Goal: Information Seeking & Learning: Check status

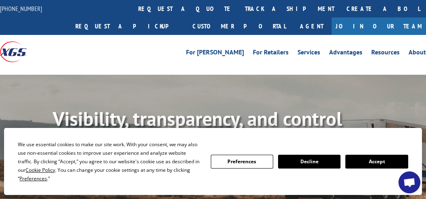
click at [209, 57] on div "For [PERSON_NAME] For Retailers Services Advantages Resources About For [PERSON…" at bounding box center [267, 52] width 320 height 12
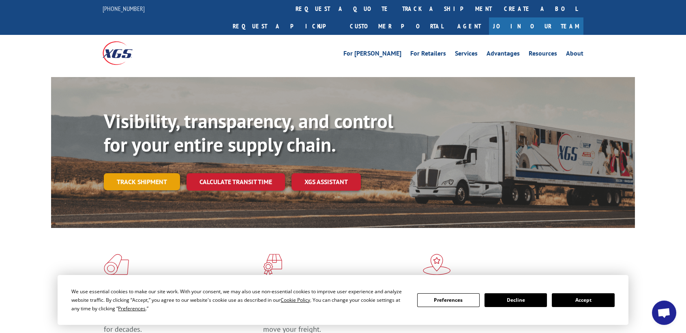
click at [144, 173] on link "Track shipment" at bounding box center [142, 181] width 76 height 17
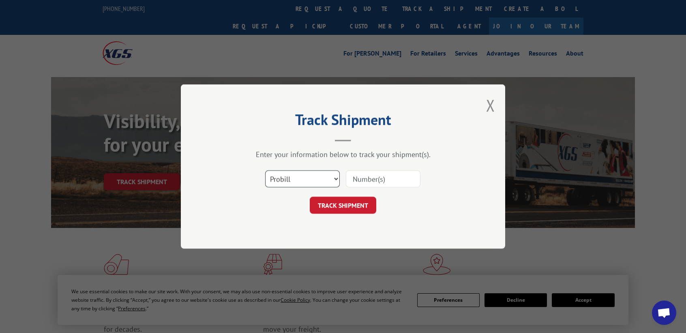
click at [336, 178] on select "Select category... Probill BOL PO" at bounding box center [302, 178] width 75 height 17
select select "bol"
click at [265, 170] on select "Select category... Probill BOL PO" at bounding box center [302, 178] width 75 height 17
click at [365, 181] on input at bounding box center [383, 178] width 75 height 17
type input "IF12158"
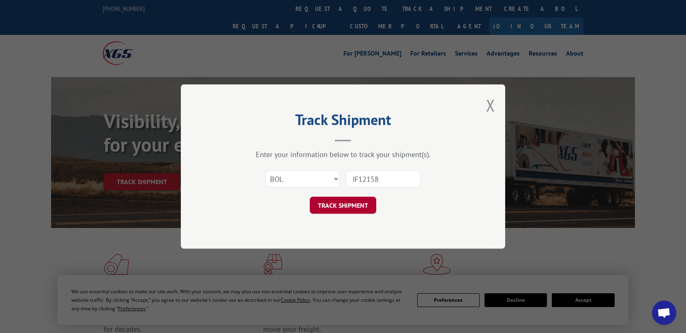
click at [353, 198] on button "TRACK SHIPMENT" at bounding box center [343, 205] width 67 height 17
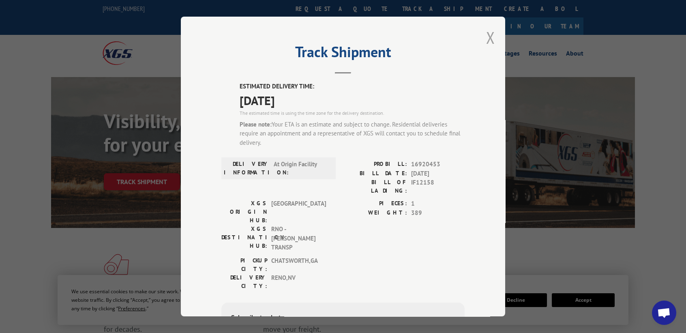
click at [426, 34] on button "Close modal" at bounding box center [490, 37] width 9 height 21
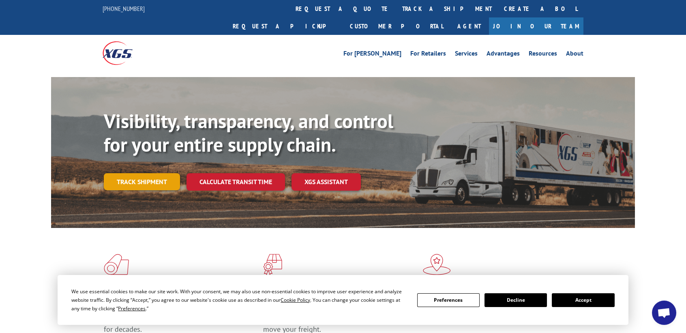
click at [147, 173] on link "Track shipment" at bounding box center [142, 181] width 76 height 17
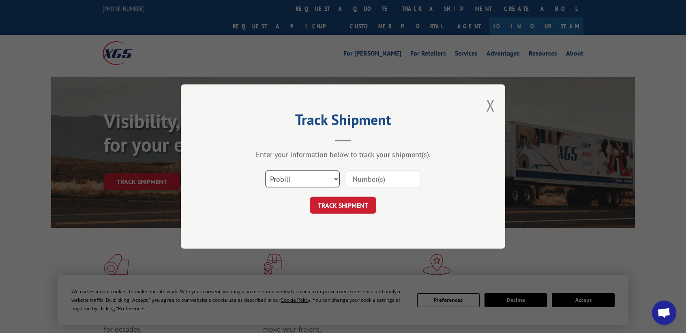
click at [336, 176] on select "Select category... Probill BOL PO" at bounding box center [302, 178] width 75 height 17
select select "bol"
click at [265, 170] on select "Select category... Probill BOL PO" at bounding box center [302, 178] width 75 height 17
click at [361, 177] on input at bounding box center [383, 178] width 75 height 17
type input "IF12159"
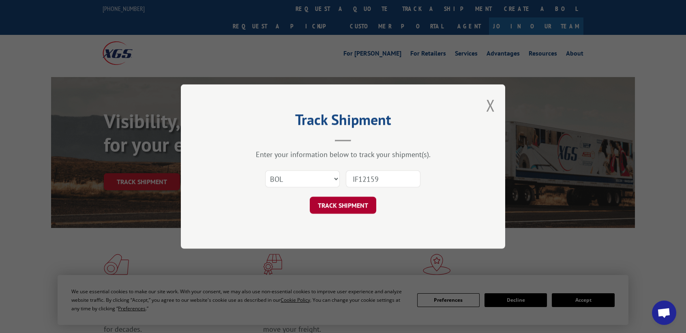
click at [357, 198] on button "TRACK SHIPMENT" at bounding box center [343, 205] width 67 height 17
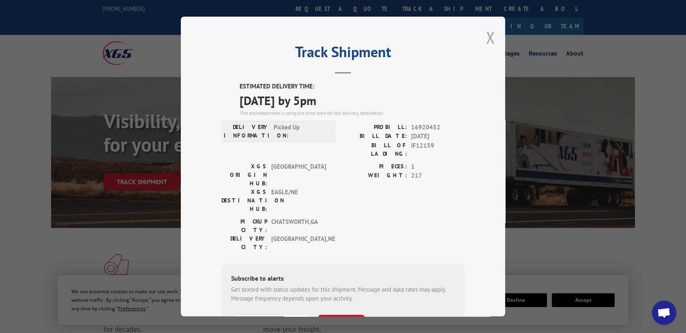
click at [426, 39] on button "Close modal" at bounding box center [490, 37] width 9 height 21
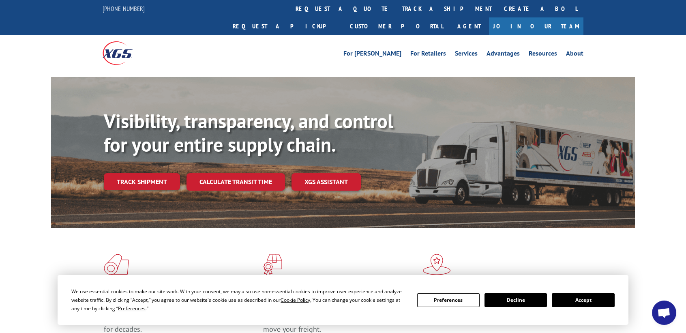
click at [148, 173] on link "Track shipment" at bounding box center [142, 181] width 76 height 17
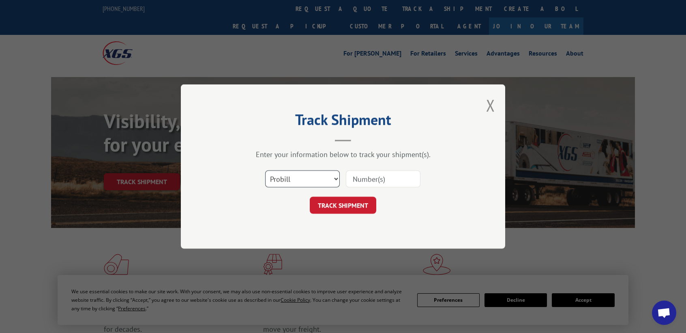
click at [333, 174] on select "Select category... Probill BOL PO" at bounding box center [302, 178] width 75 height 17
select select "bol"
click at [265, 170] on select "Select category... Probill BOL PO" at bounding box center [302, 178] width 75 height 17
click at [370, 181] on input at bounding box center [383, 178] width 75 height 17
type input "IF12142"
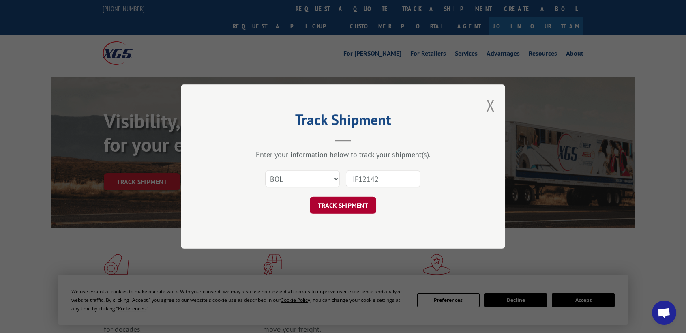
click at [350, 198] on button "TRACK SHIPMENT" at bounding box center [343, 205] width 67 height 17
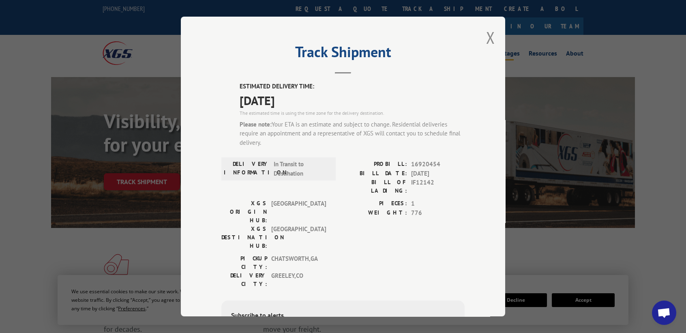
click at [426, 40] on button "Close modal" at bounding box center [490, 37] width 9 height 21
